Goal: Information Seeking & Learning: Learn about a topic

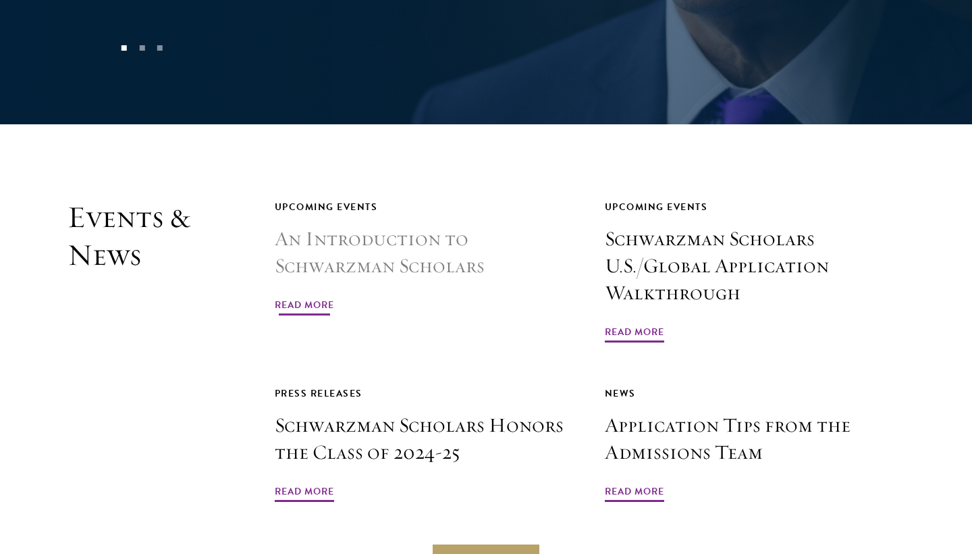
scroll to position [3108, 0]
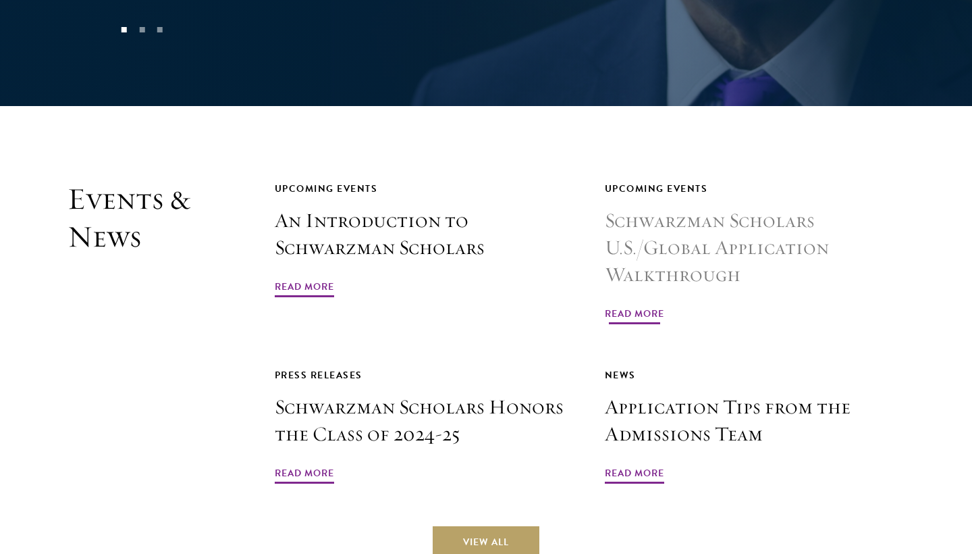
click at [650, 305] on span "Read More" at bounding box center [634, 315] width 59 height 21
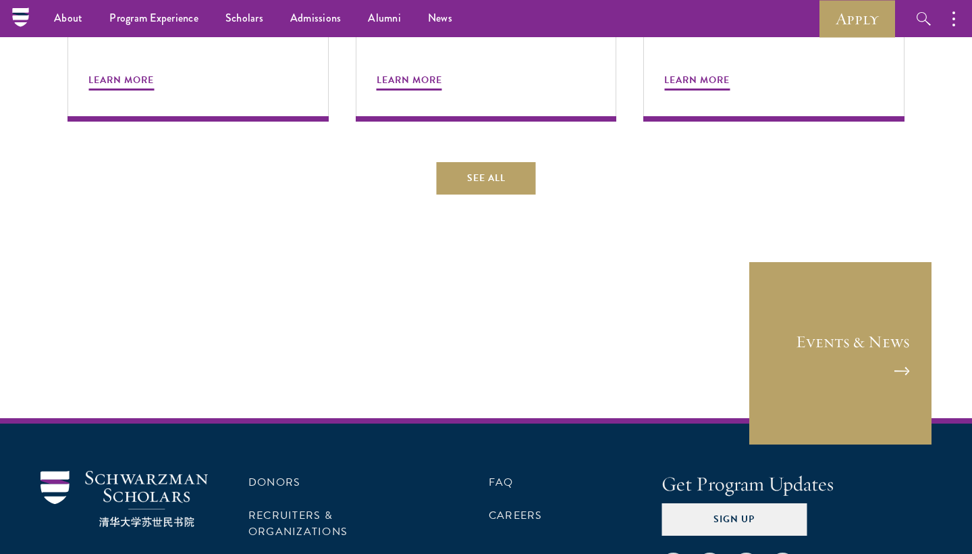
scroll to position [939, 0]
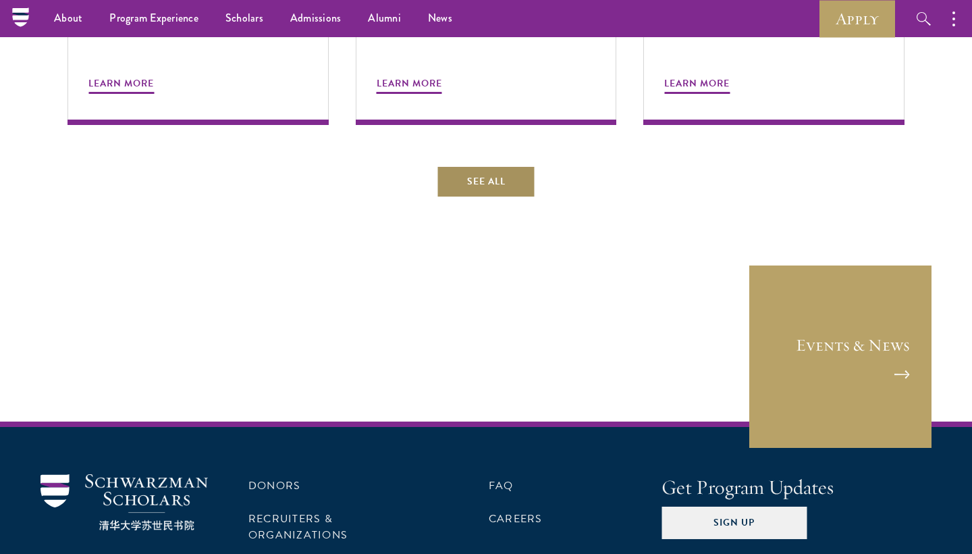
click at [516, 192] on link "See All" at bounding box center [486, 181] width 99 height 32
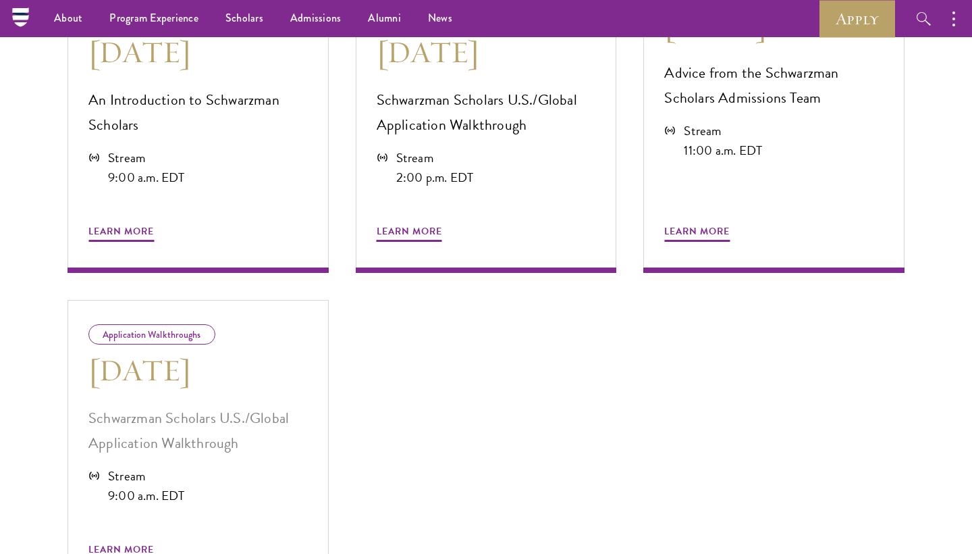
scroll to position [786, 0]
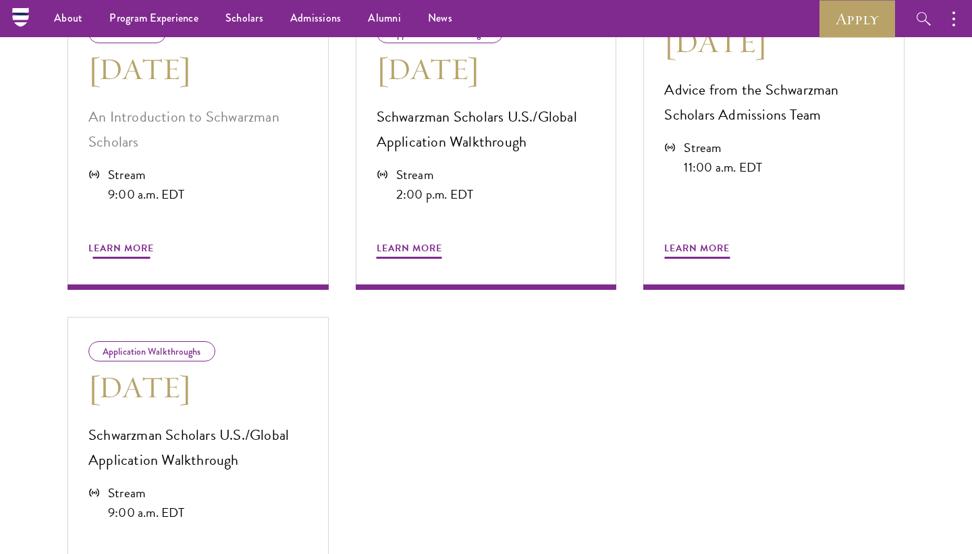
click at [108, 246] on span "Learn More" at bounding box center [121, 250] width 66 height 21
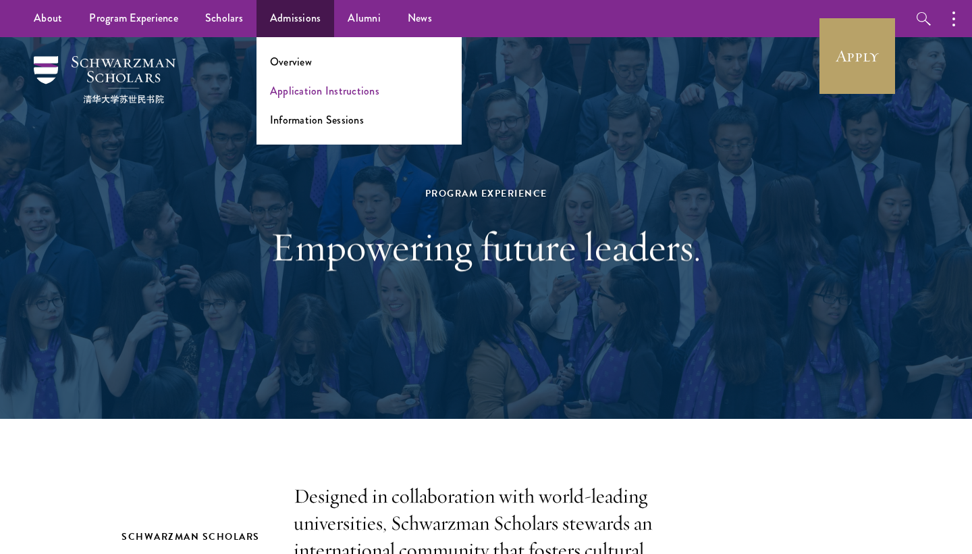
click at [315, 89] on link "Application Instructions" at bounding box center [324, 91] width 109 height 16
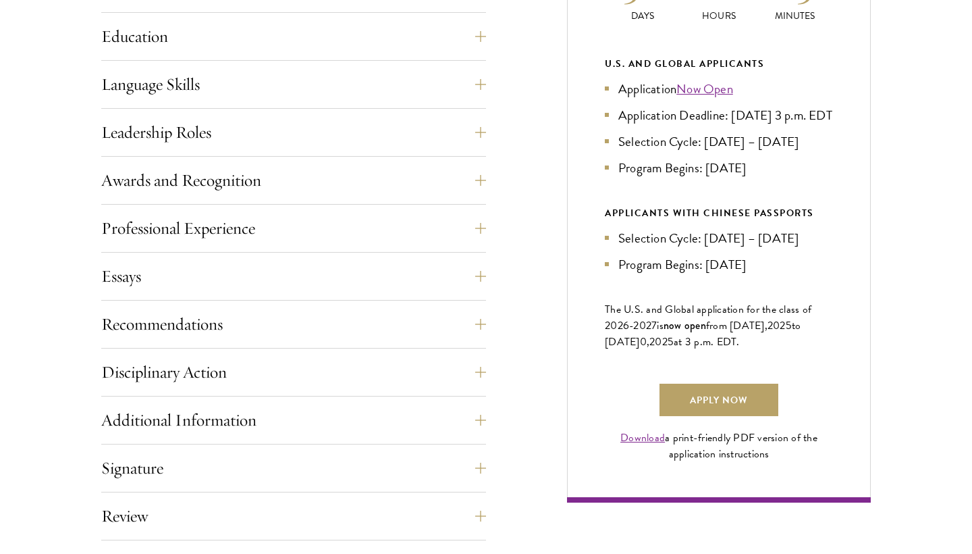
scroll to position [743, 0]
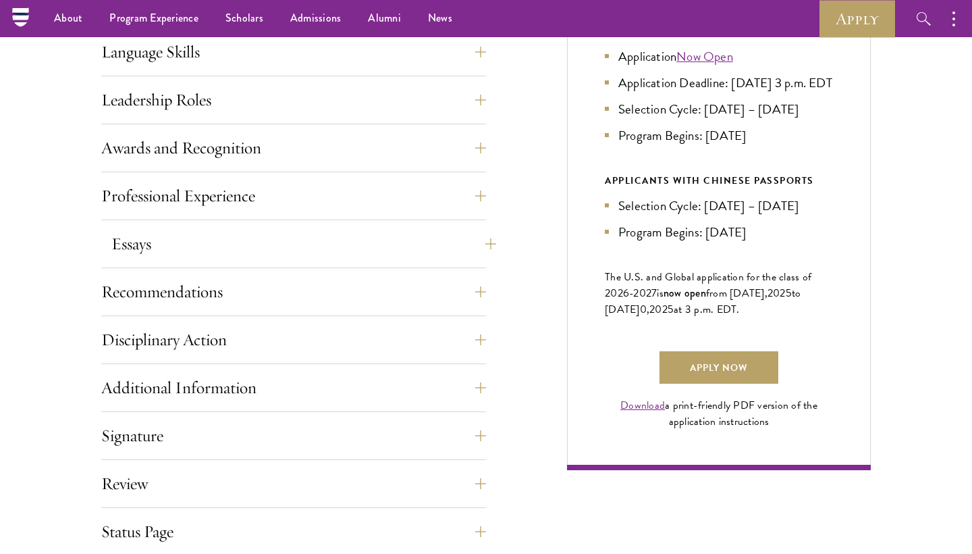
click at [212, 237] on button "Essays" at bounding box center [303, 244] width 385 height 32
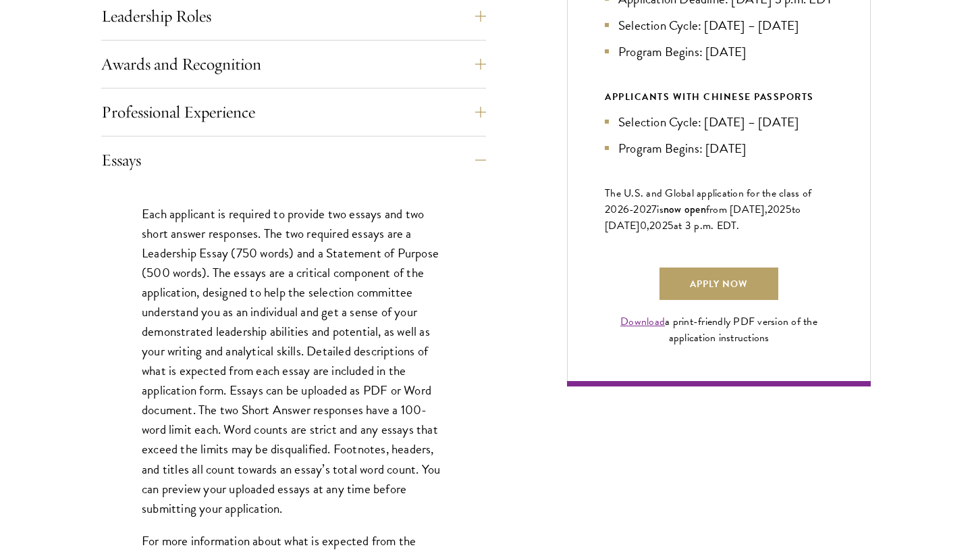
scroll to position [831, 0]
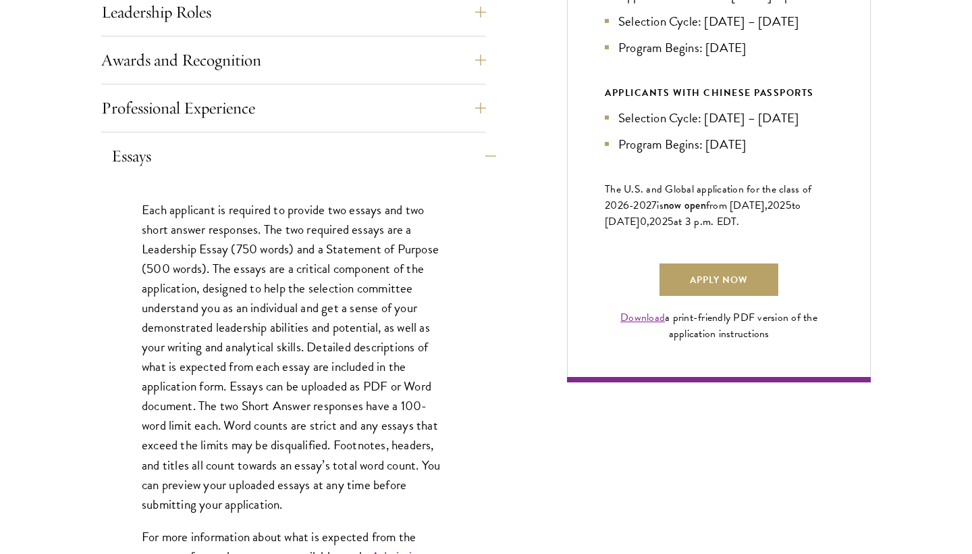
click at [141, 154] on button "Essays" at bounding box center [303, 156] width 385 height 32
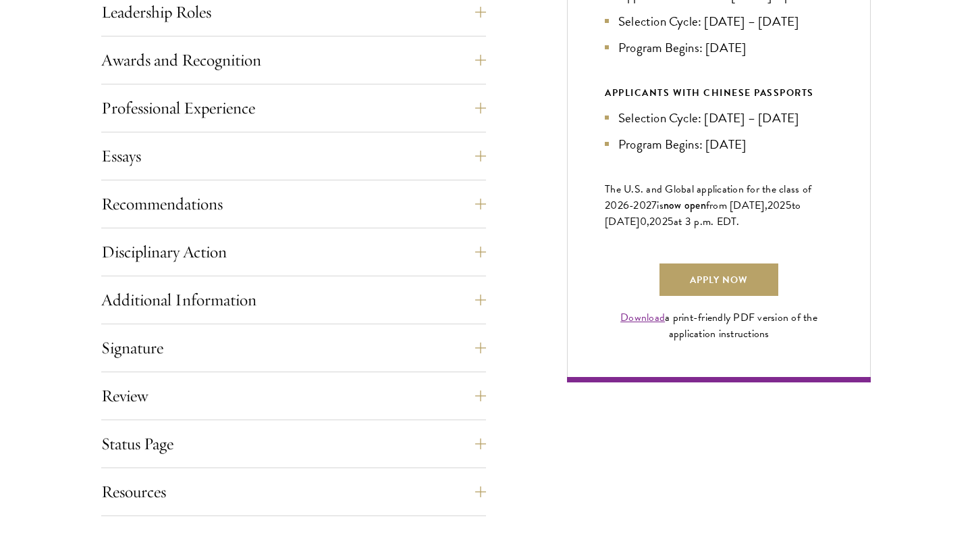
click at [162, 128] on div "Professional Experience" at bounding box center [293, 112] width 385 height 41
click at [165, 108] on button "Professional Experience" at bounding box center [303, 108] width 385 height 32
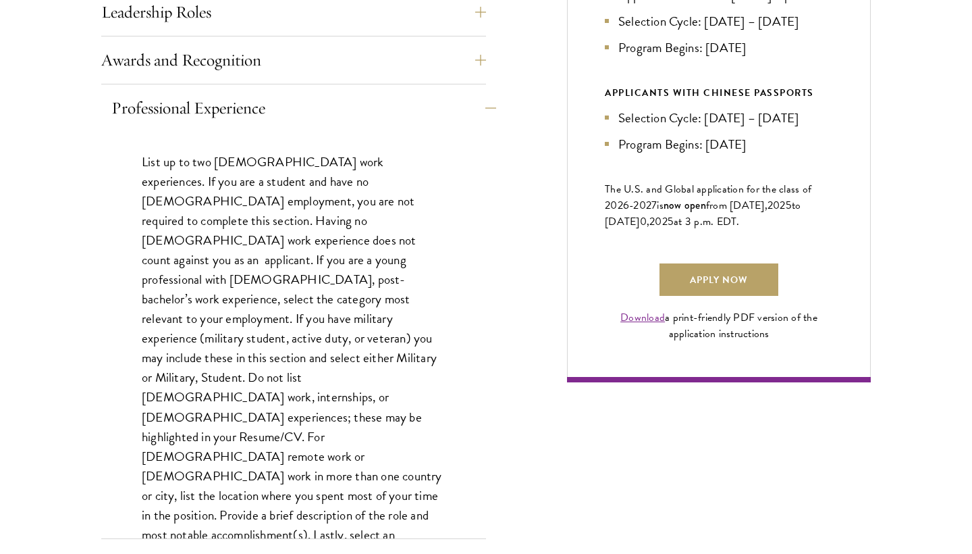
click at [255, 101] on button "Professional Experience" at bounding box center [303, 108] width 385 height 32
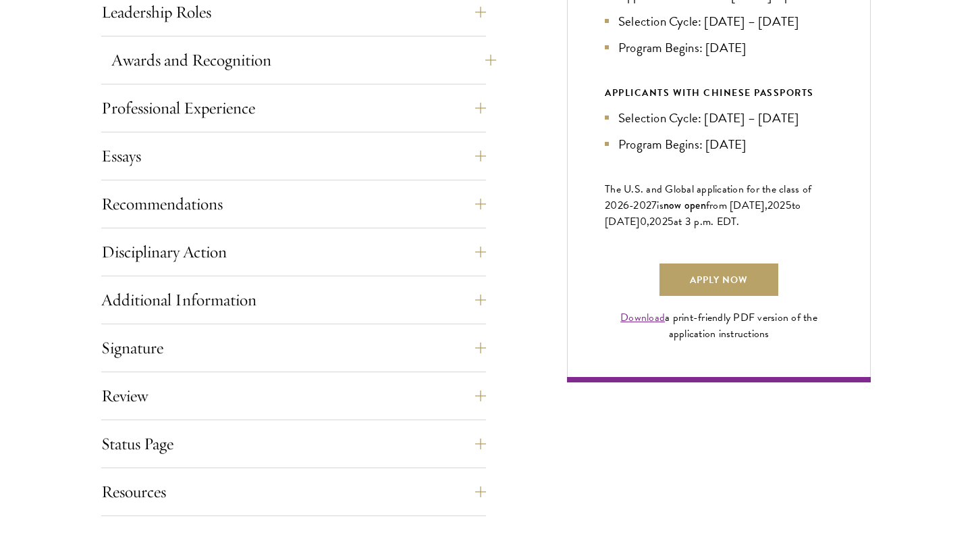
click at [213, 63] on button "Awards and Recognition" at bounding box center [303, 60] width 385 height 32
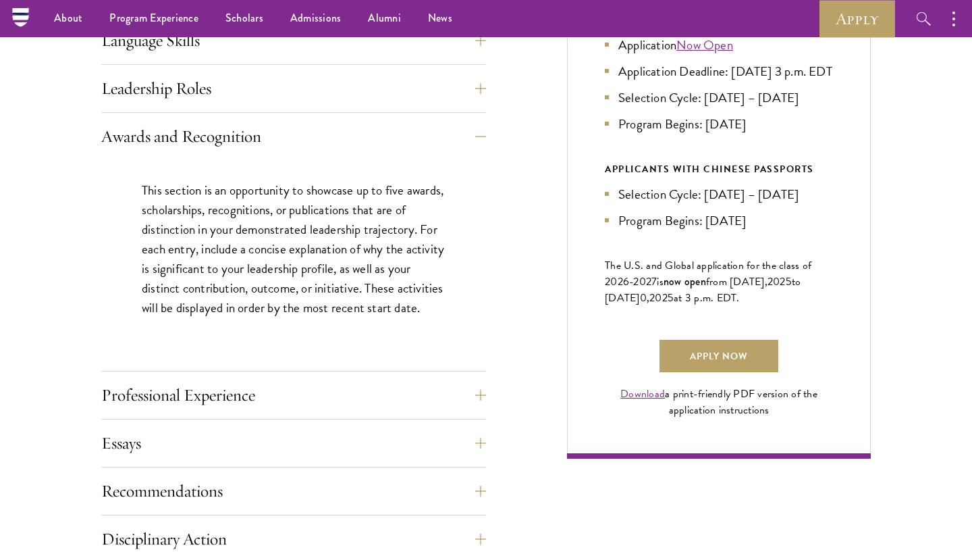
scroll to position [741, 0]
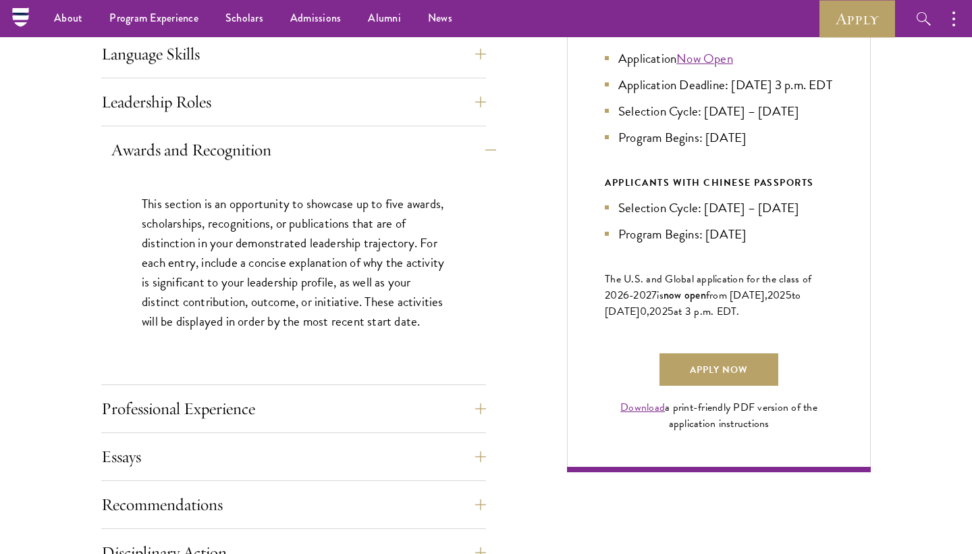
click at [207, 145] on button "Awards and Recognition" at bounding box center [303, 150] width 385 height 32
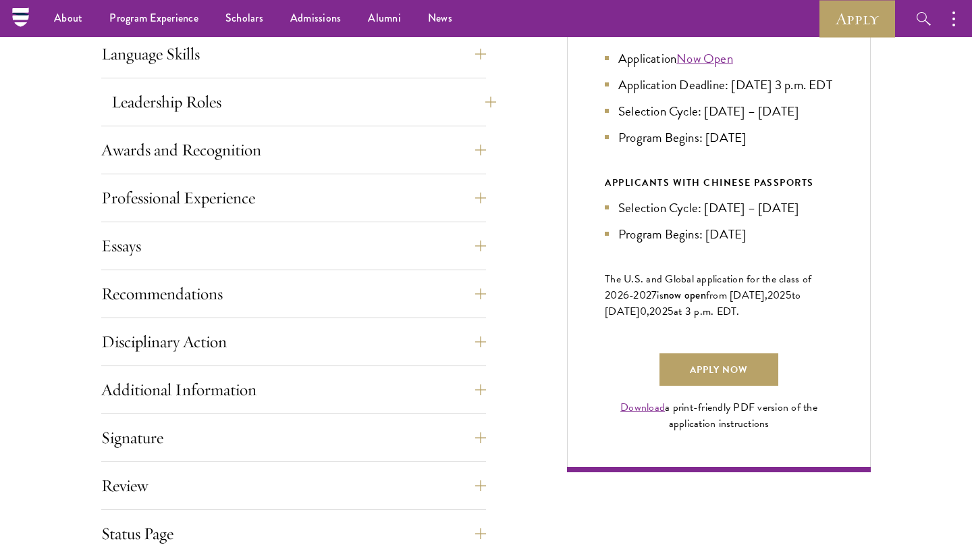
click at [163, 97] on button "Leadership Roles" at bounding box center [303, 102] width 385 height 32
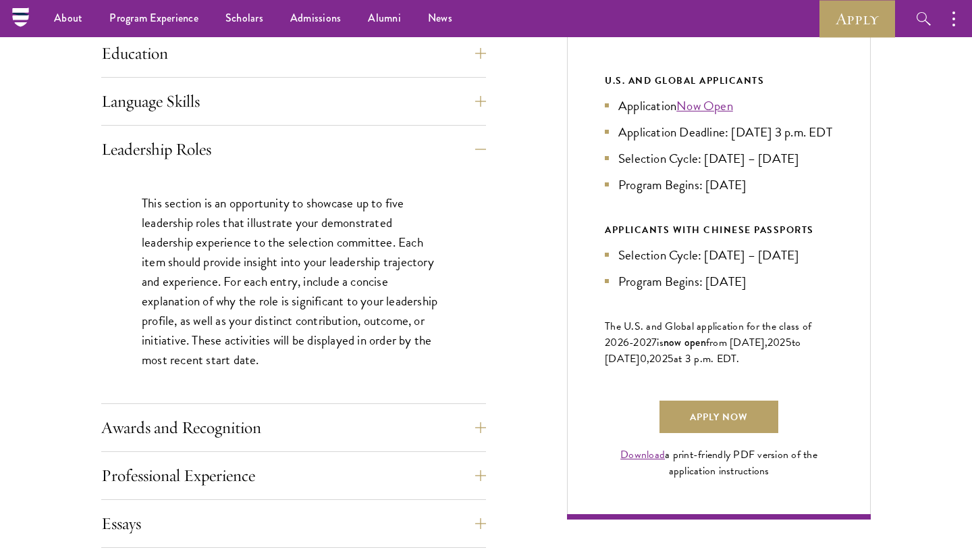
scroll to position [690, 0]
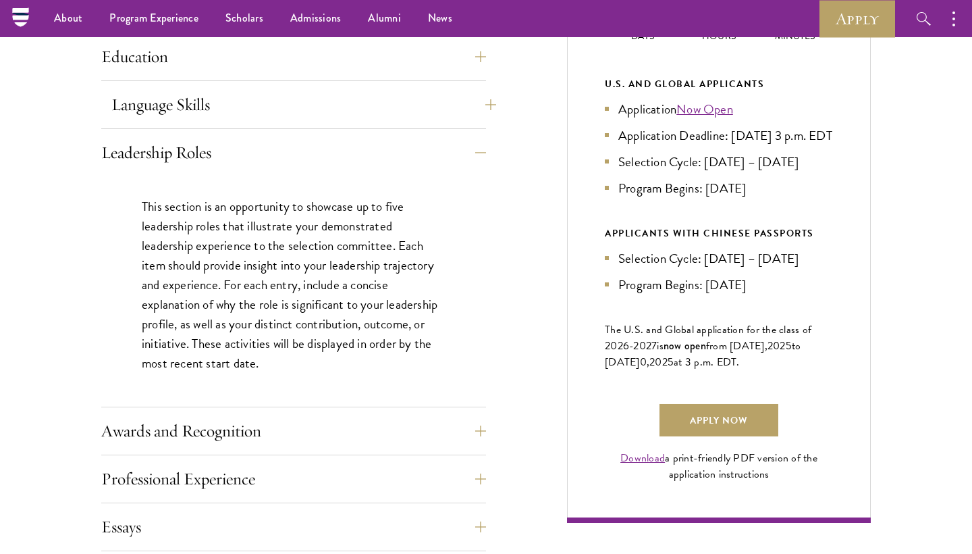
click at [160, 116] on button "Language Skills" at bounding box center [303, 104] width 385 height 32
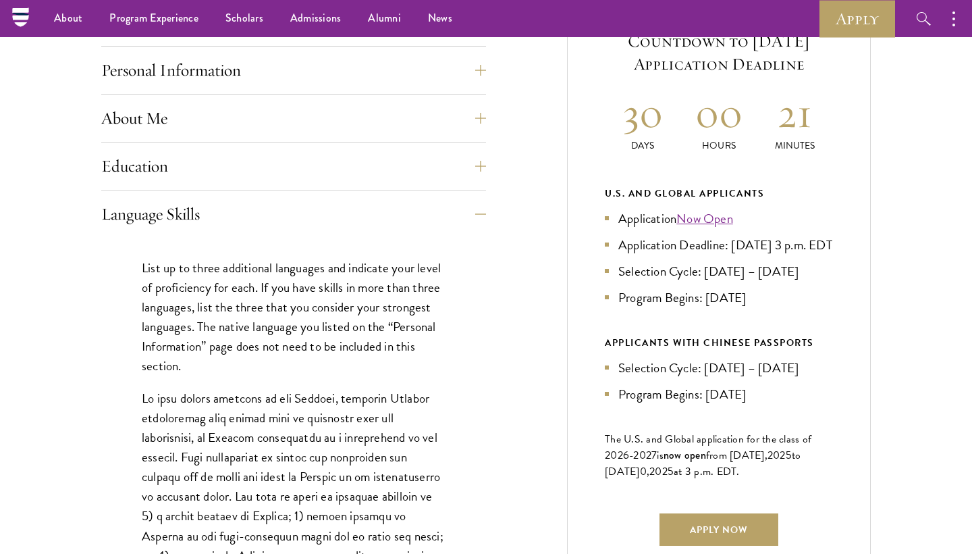
scroll to position [579, 0]
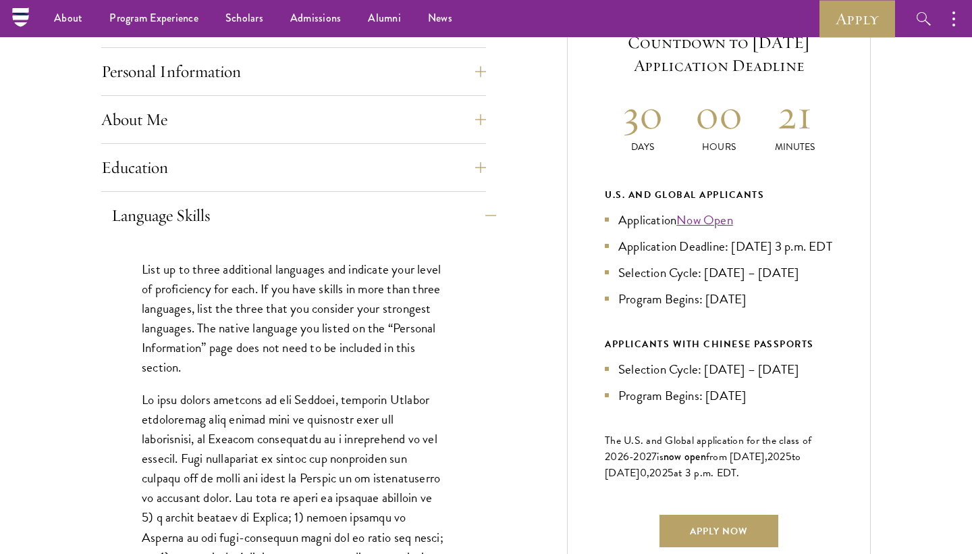
click at [155, 207] on button "Language Skills" at bounding box center [303, 215] width 385 height 32
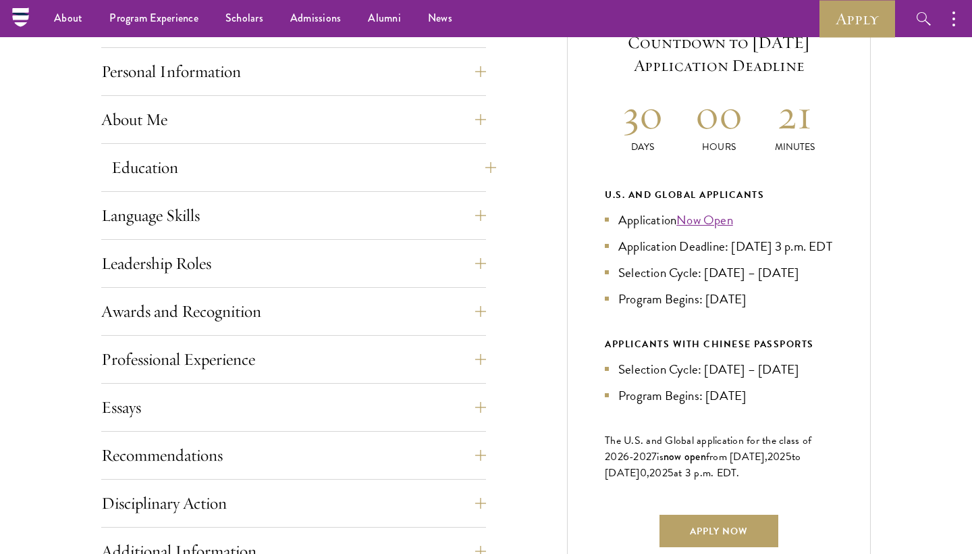
click at [138, 173] on button "Education" at bounding box center [303, 167] width 385 height 32
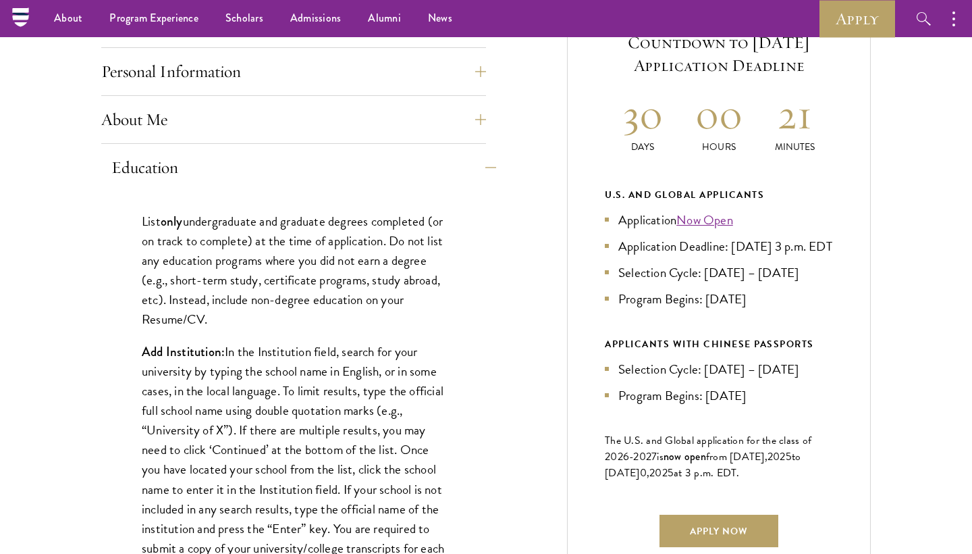
click at [192, 155] on button "Education" at bounding box center [303, 167] width 385 height 32
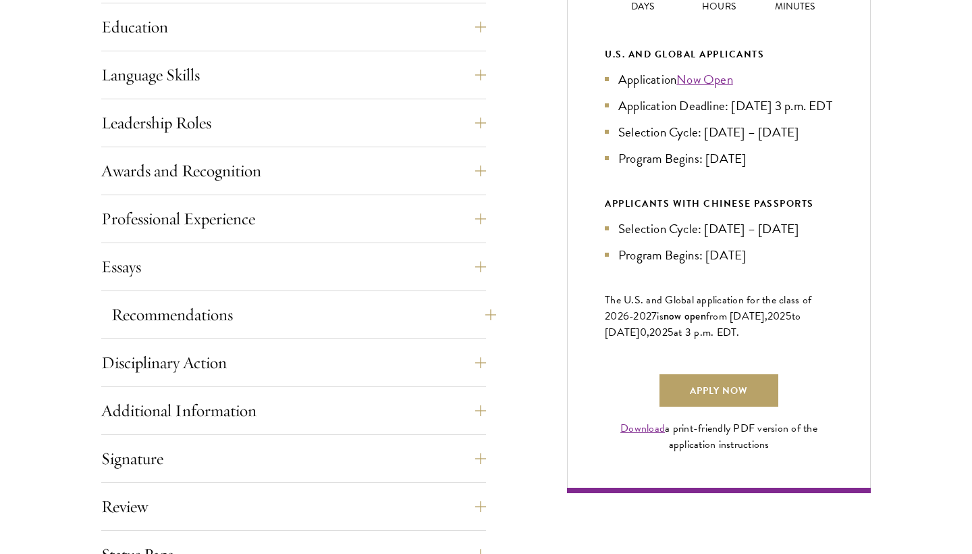
scroll to position [723, 0]
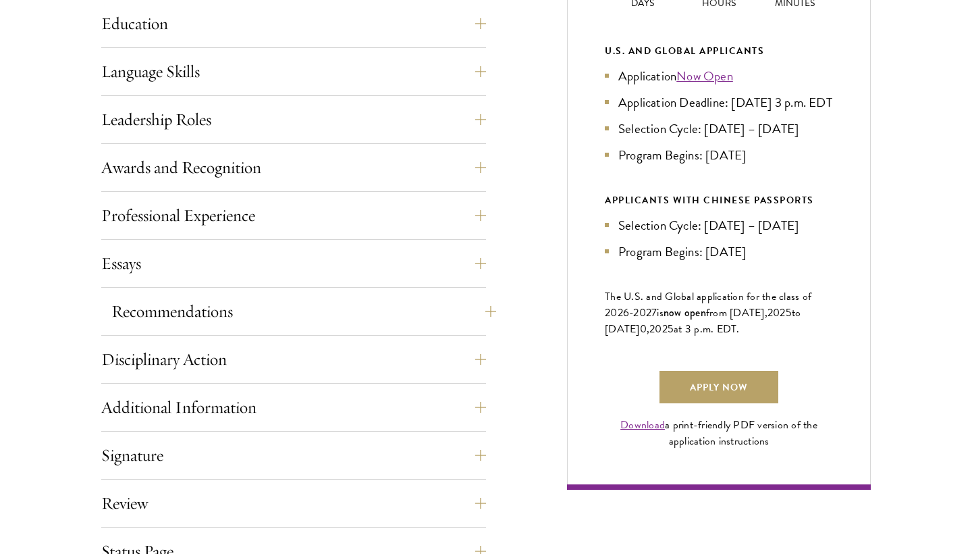
click at [167, 296] on button "Recommendations" at bounding box center [303, 311] width 385 height 32
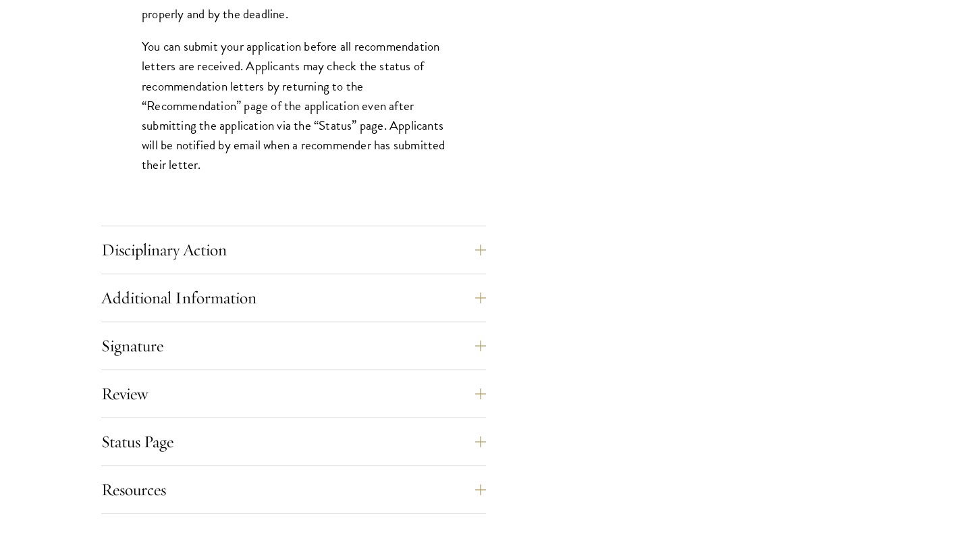
scroll to position [1938, 0]
click at [180, 336] on button "Signature" at bounding box center [303, 344] width 385 height 32
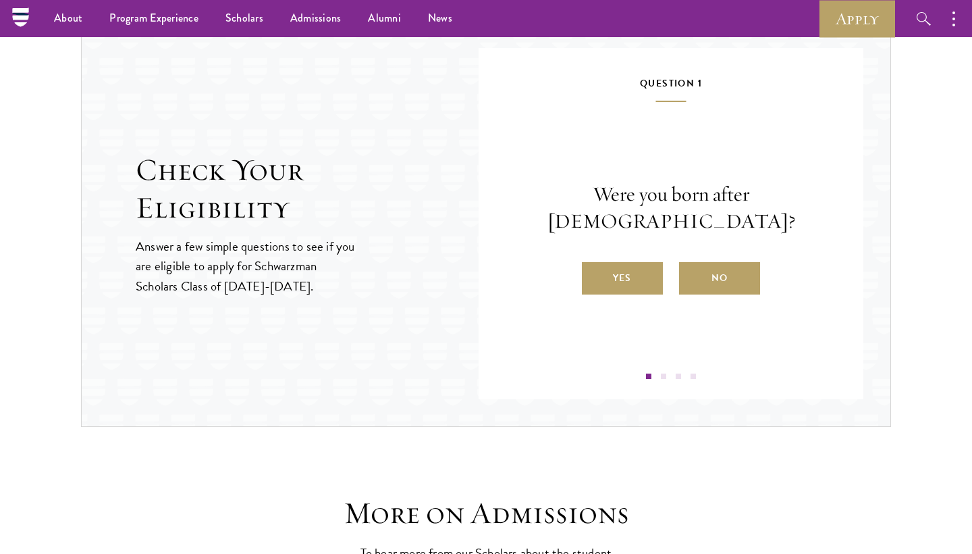
scroll to position [1633, 0]
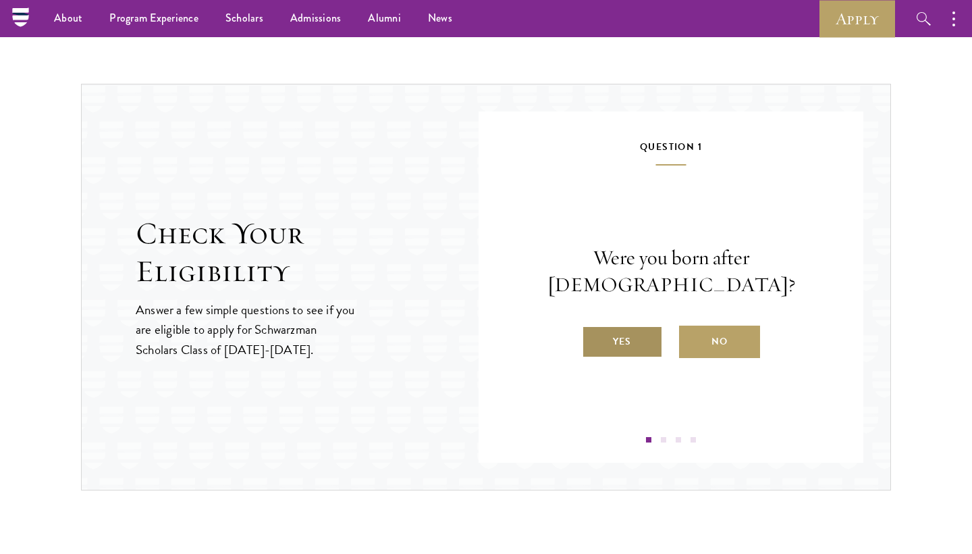
click at [634, 326] on label "Yes" at bounding box center [622, 341] width 81 height 32
click at [594, 327] on input "Yes" at bounding box center [588, 333] width 12 height 12
radio input "true"
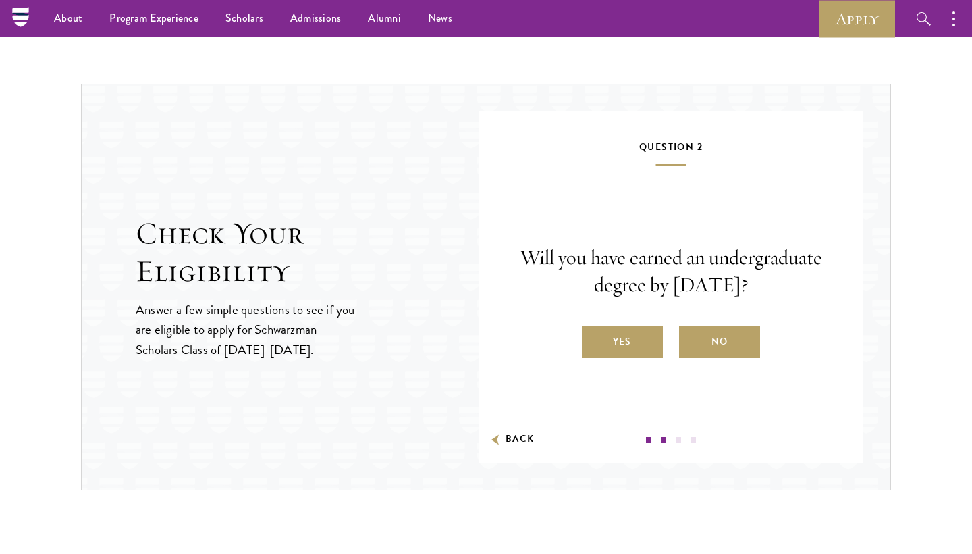
click at [522, 434] on button "Back" at bounding box center [513, 439] width 43 height 14
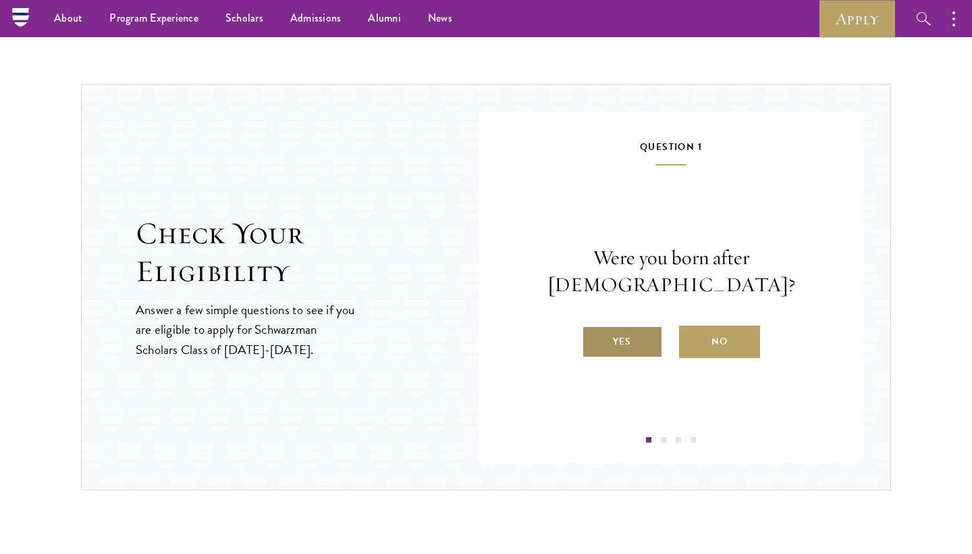
click at [620, 328] on label "Yes" at bounding box center [622, 341] width 81 height 32
click at [594, 328] on input "Yes" at bounding box center [588, 333] width 12 height 12
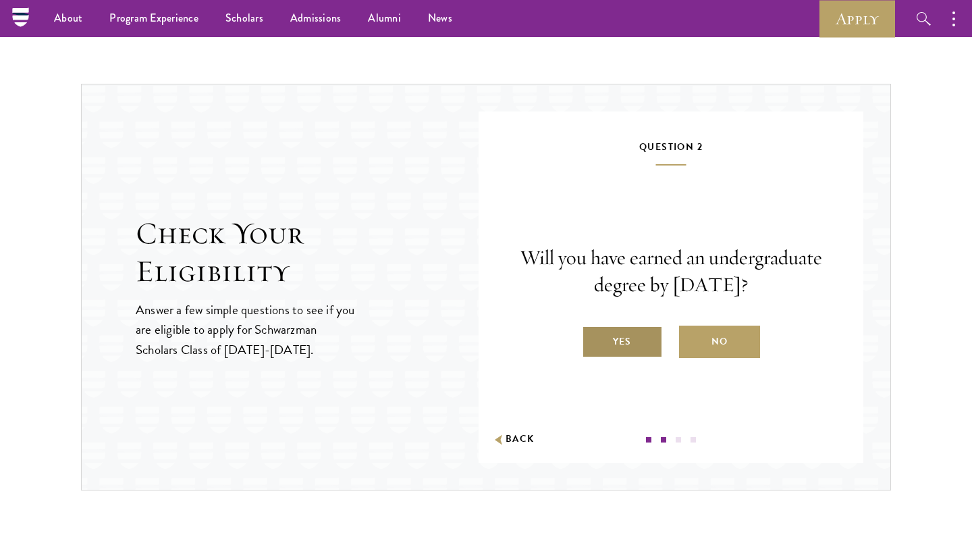
click at [620, 355] on label "Yes" at bounding box center [622, 341] width 81 height 32
click at [594, 339] on input "Yes" at bounding box center [588, 333] width 12 height 12
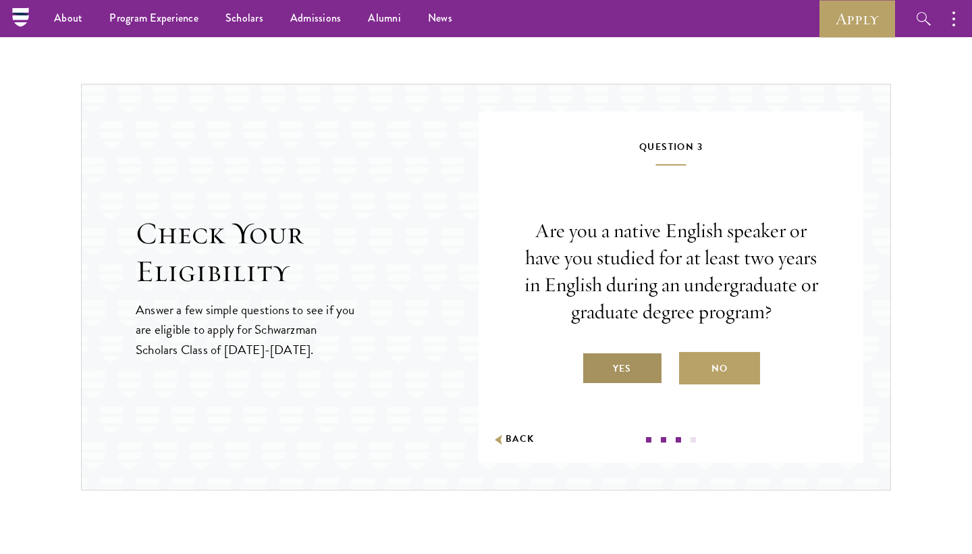
click at [635, 357] on label "Yes" at bounding box center [622, 368] width 81 height 32
click at [594, 357] on input "Yes" at bounding box center [588, 360] width 12 height 12
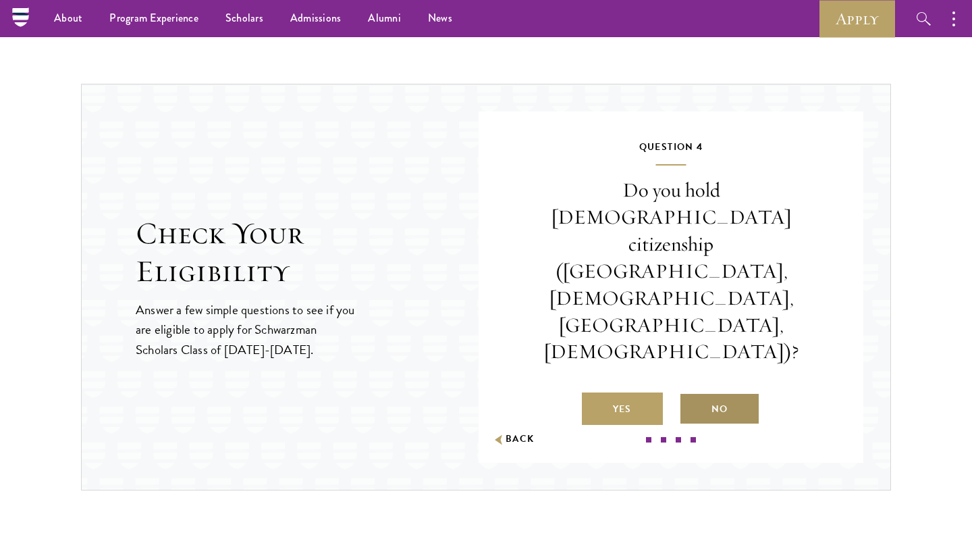
click at [750, 392] on label "No" at bounding box center [719, 408] width 81 height 32
click at [692, 394] on input "No" at bounding box center [685, 400] width 12 height 12
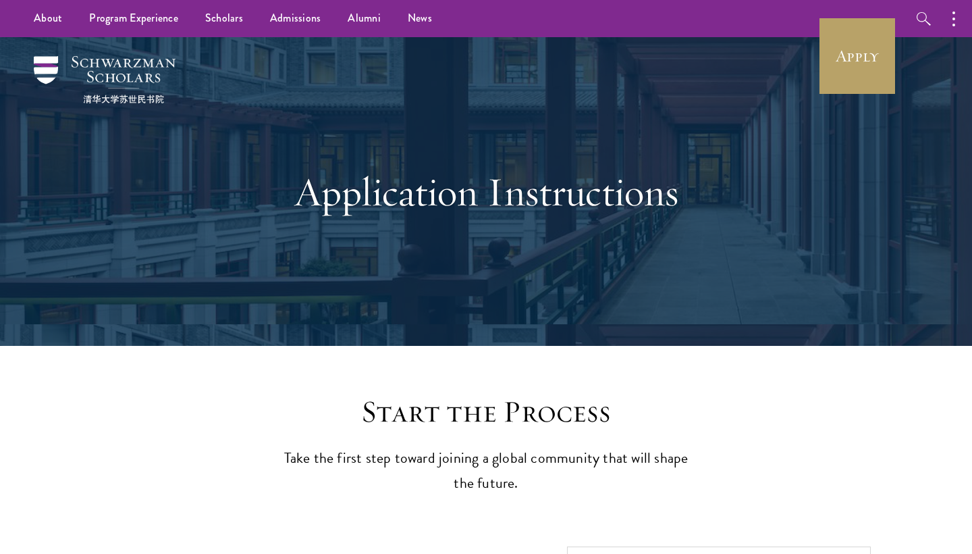
scroll to position [0, 0]
click at [409, 22] on link "News" at bounding box center [419, 18] width 51 height 37
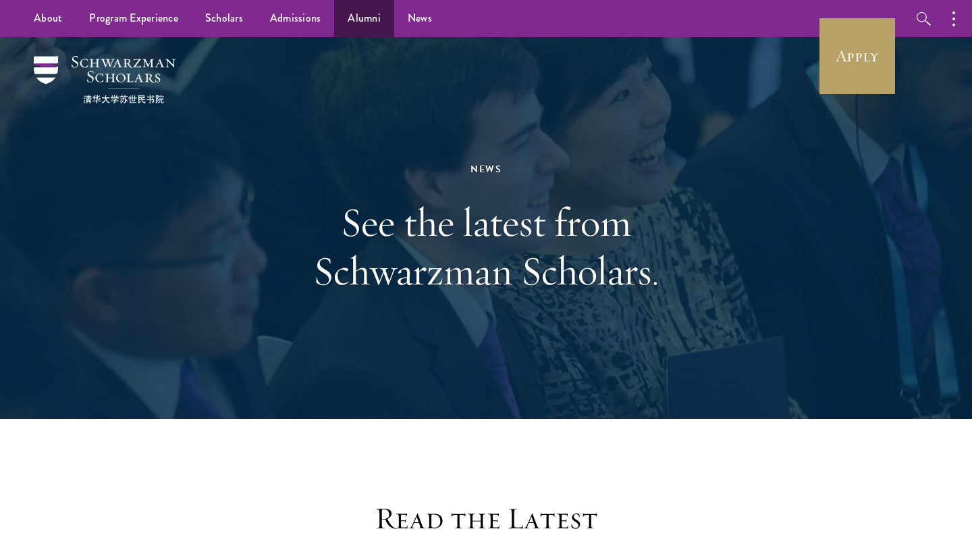
click at [361, 18] on link "Alumni" at bounding box center [364, 18] width 60 height 37
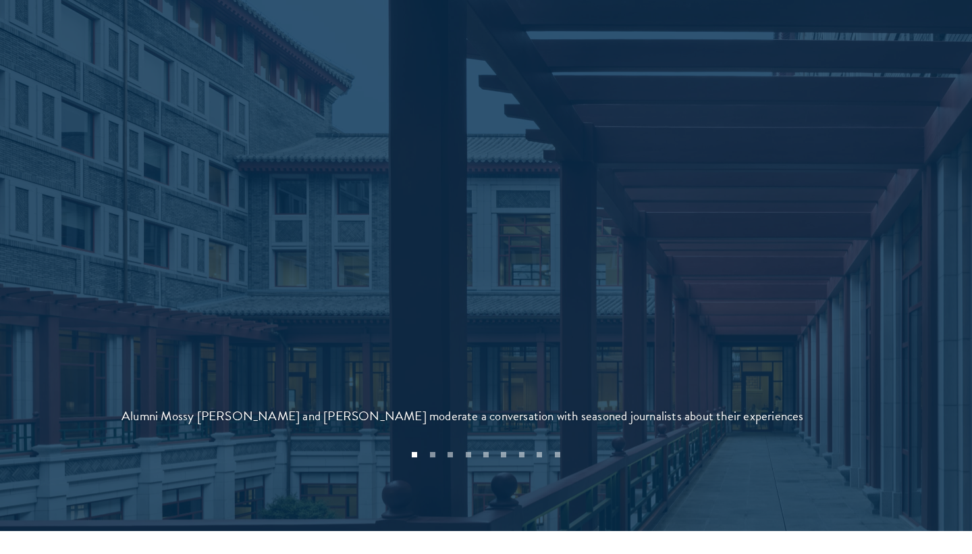
scroll to position [2966, 0]
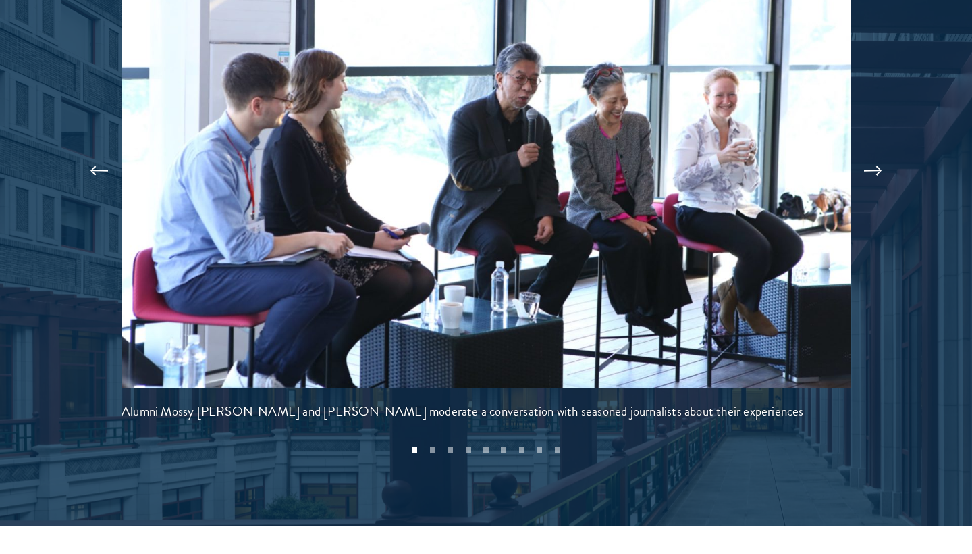
click at [868, 152] on button at bounding box center [873, 171] width 45 height 38
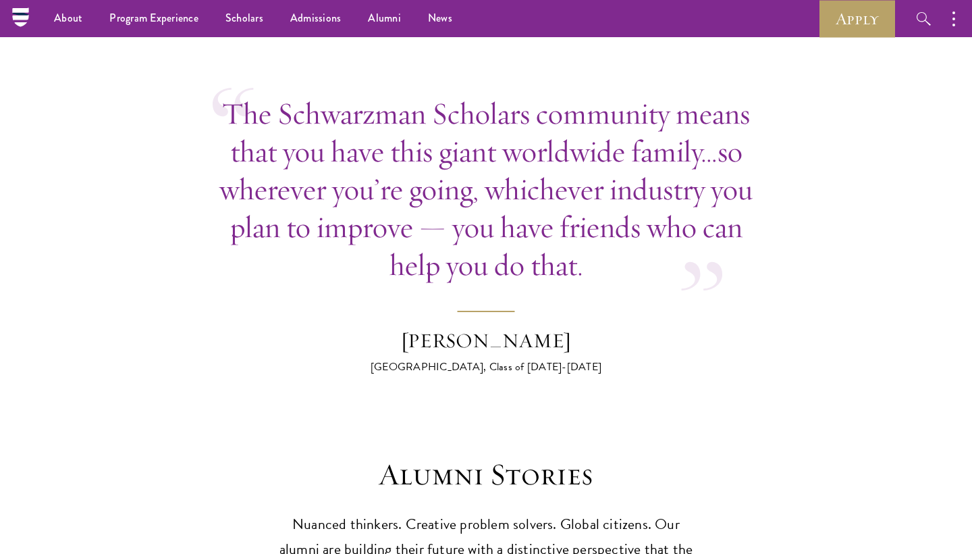
scroll to position [3467, 0]
